Goal: Find specific page/section: Find specific page/section

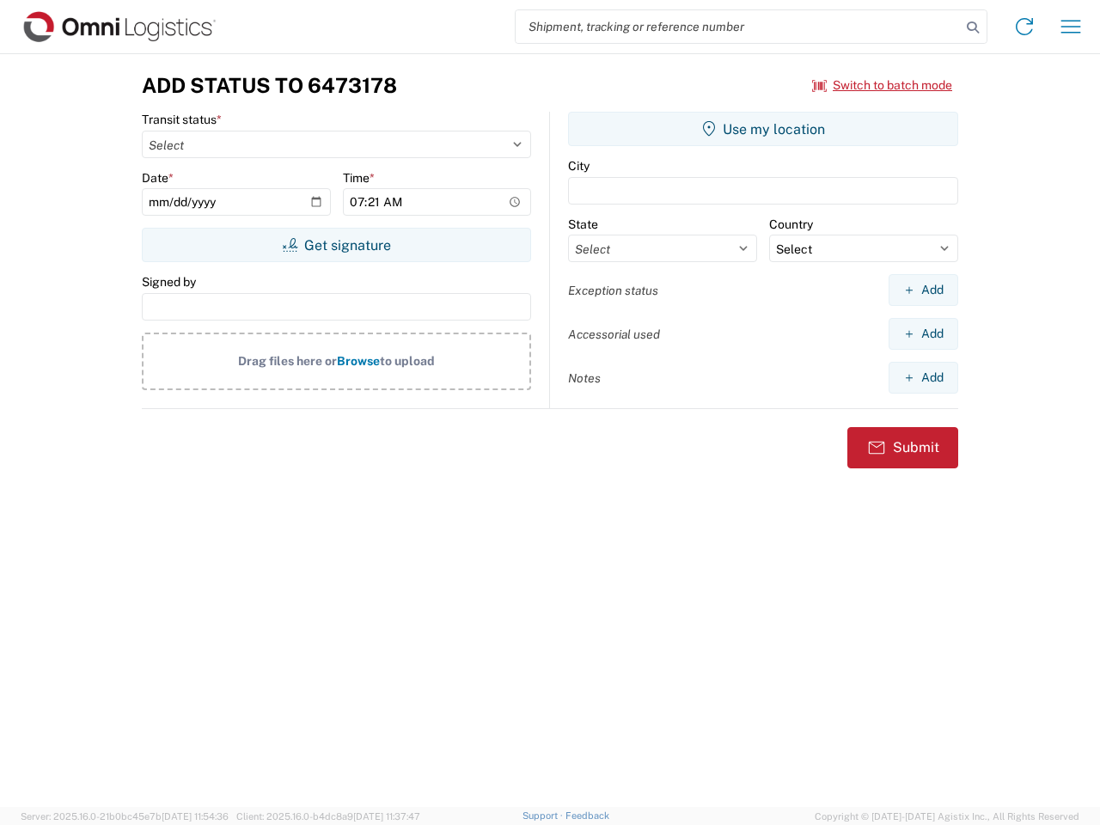
click at [738, 27] on input "search" at bounding box center [738, 26] width 445 height 33
click at [973, 27] on icon at bounding box center [973, 27] width 24 height 24
click at [1024, 27] on icon at bounding box center [1023, 26] width 27 height 27
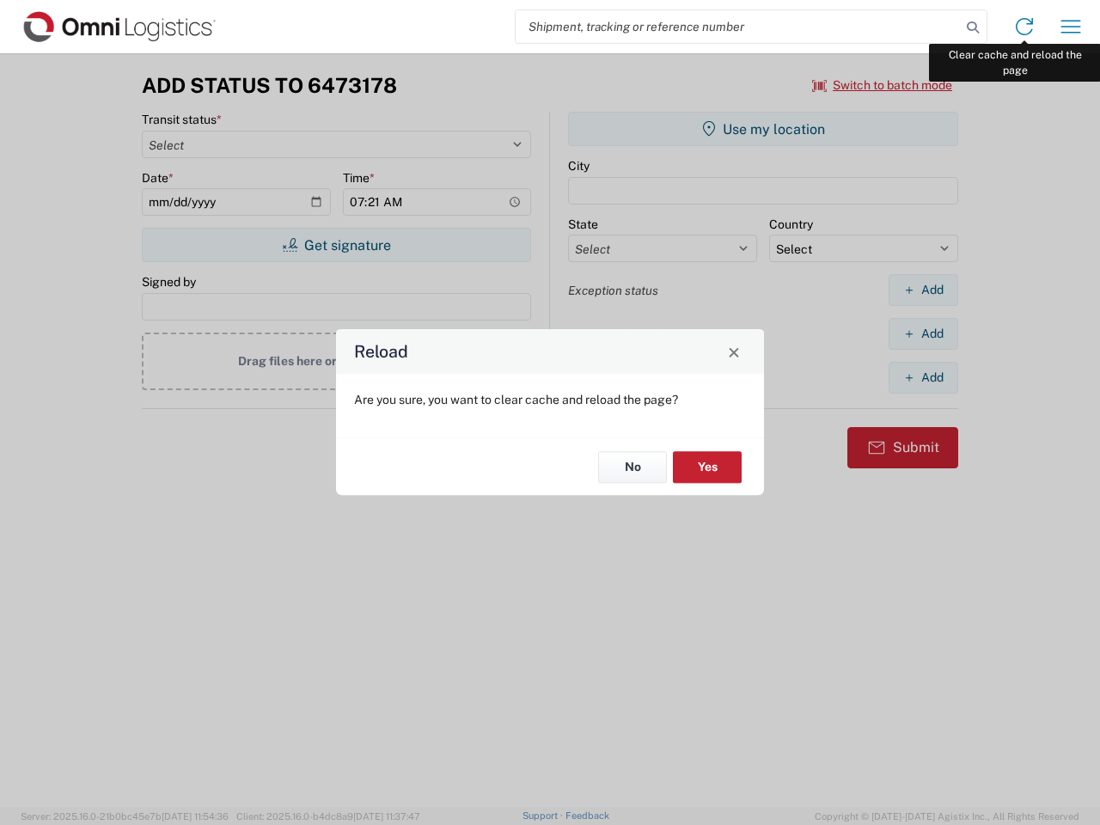
click at [1071, 27] on div "Reload Are you sure, you want to clear cache and reload the page? No Yes" at bounding box center [550, 412] width 1100 height 825
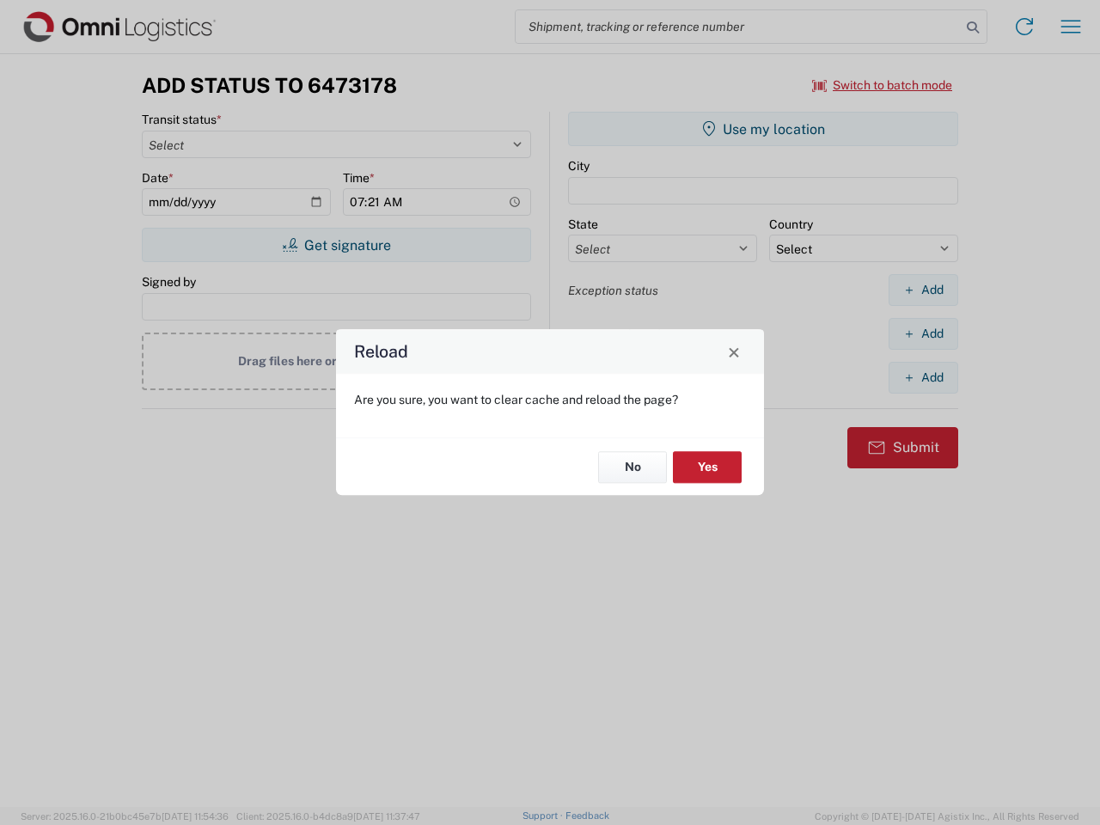
click at [882, 85] on div "Reload Are you sure, you want to clear cache and reload the page? No Yes" at bounding box center [550, 412] width 1100 height 825
click at [336, 245] on div "Reload Are you sure, you want to clear cache and reload the page? No Yes" at bounding box center [550, 412] width 1100 height 825
click at [763, 129] on div "Reload Are you sure, you want to clear cache and reload the page? No Yes" at bounding box center [550, 412] width 1100 height 825
click at [923, 290] on div "Reload Are you sure, you want to clear cache and reload the page? No Yes" at bounding box center [550, 412] width 1100 height 825
click at [923, 333] on div "Reload Are you sure, you want to clear cache and reload the page? No Yes" at bounding box center [550, 412] width 1100 height 825
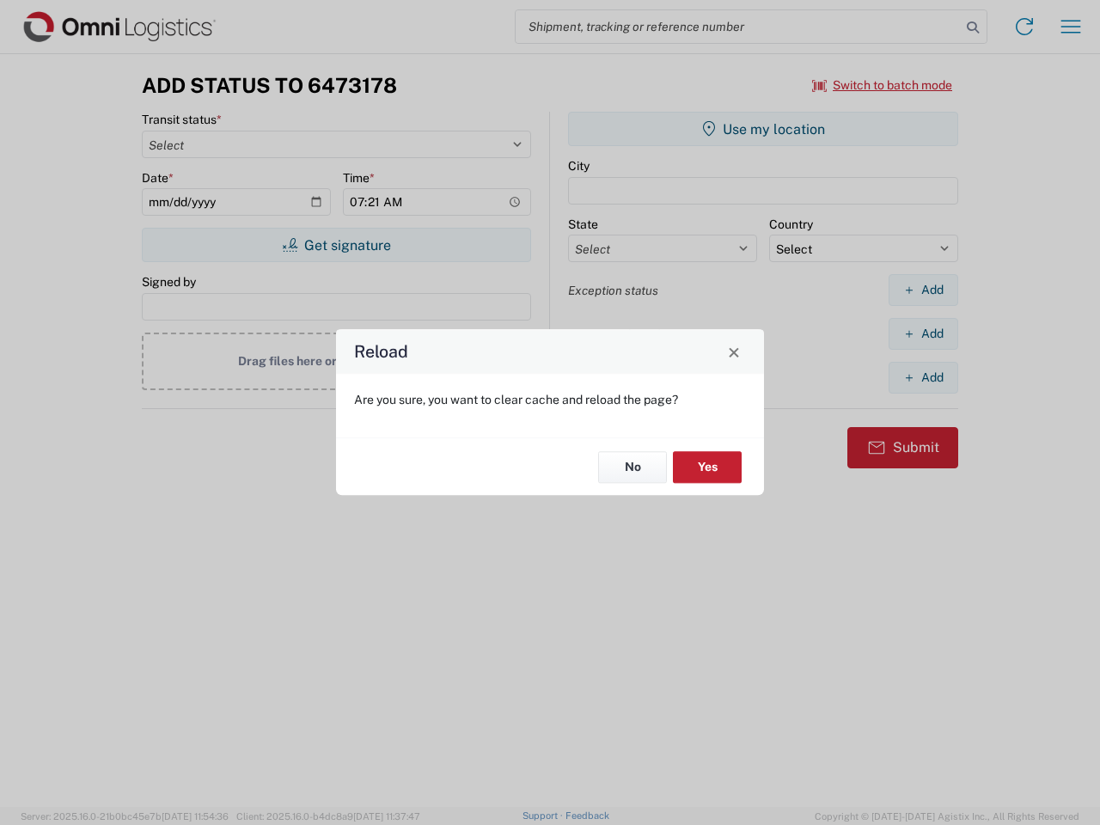
click at [923, 377] on div "Reload Are you sure, you want to clear cache and reload the page? No Yes" at bounding box center [550, 412] width 1100 height 825
